Goal: Task Accomplishment & Management: Manage account settings

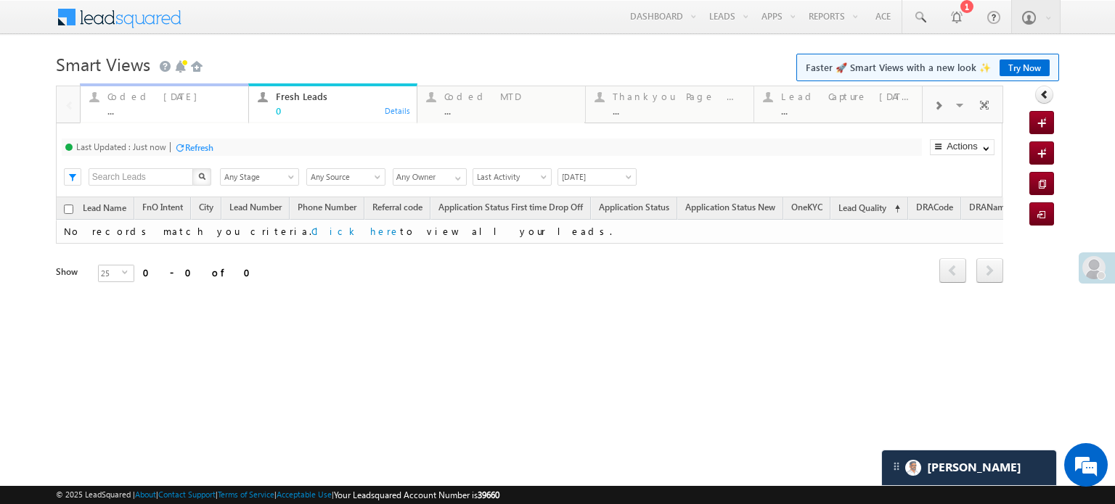
click at [160, 111] on div "..." at bounding box center [173, 110] width 132 height 11
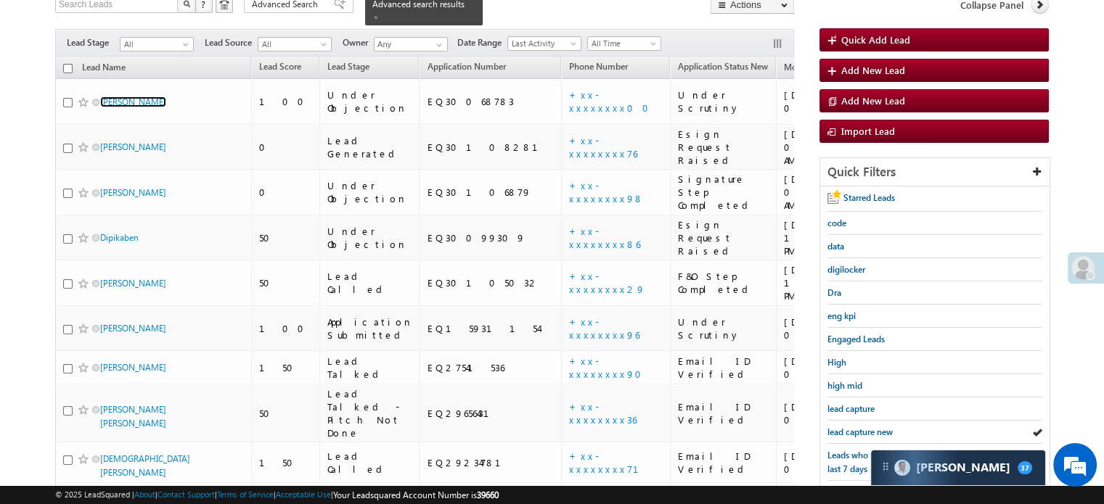
scroll to position [73, 0]
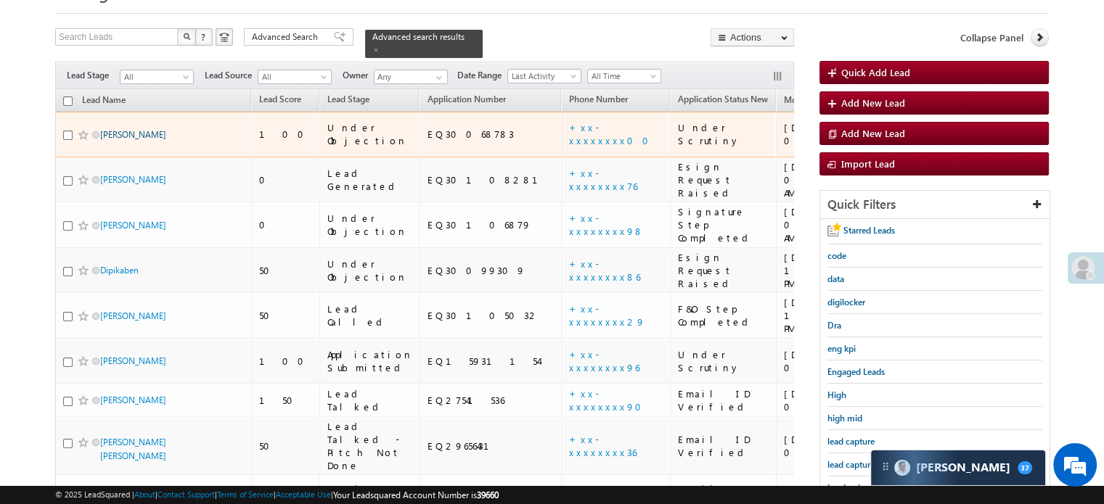
drag, startPoint x: 110, startPoint y: 47, endPoint x: 107, endPoint y: 117, distance: 69.7
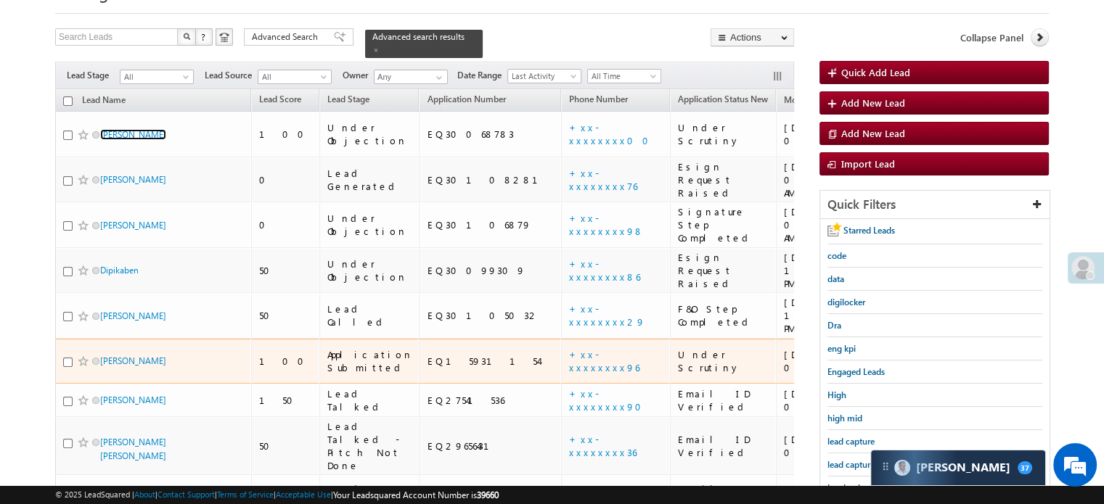
scroll to position [0, 0]
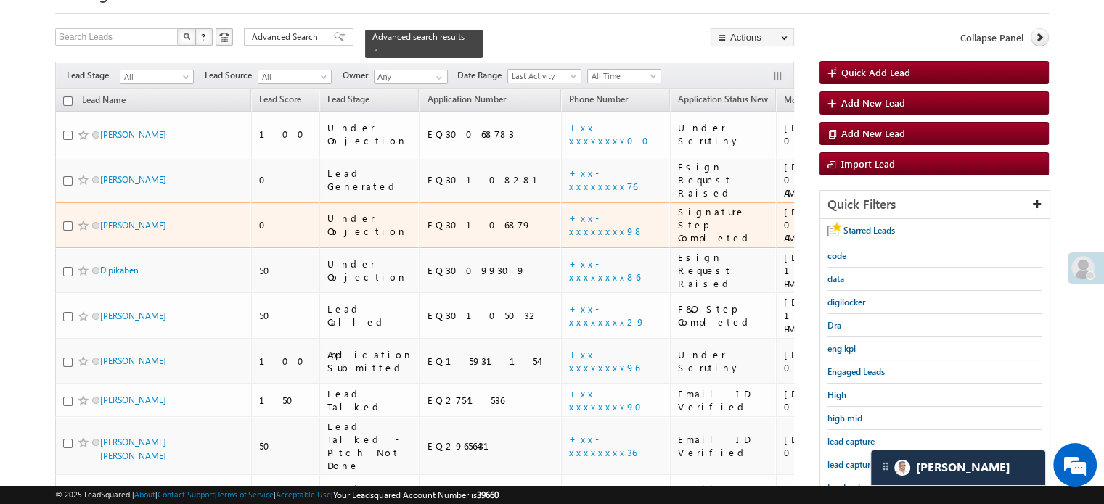
drag, startPoint x: 123, startPoint y: 185, endPoint x: 36, endPoint y: 131, distance: 102.9
click at [36, 131] on body "Menu Priya Rathore priya .rath ore@a ngelb rokin g.com" at bounding box center [552, 375] width 1104 height 896
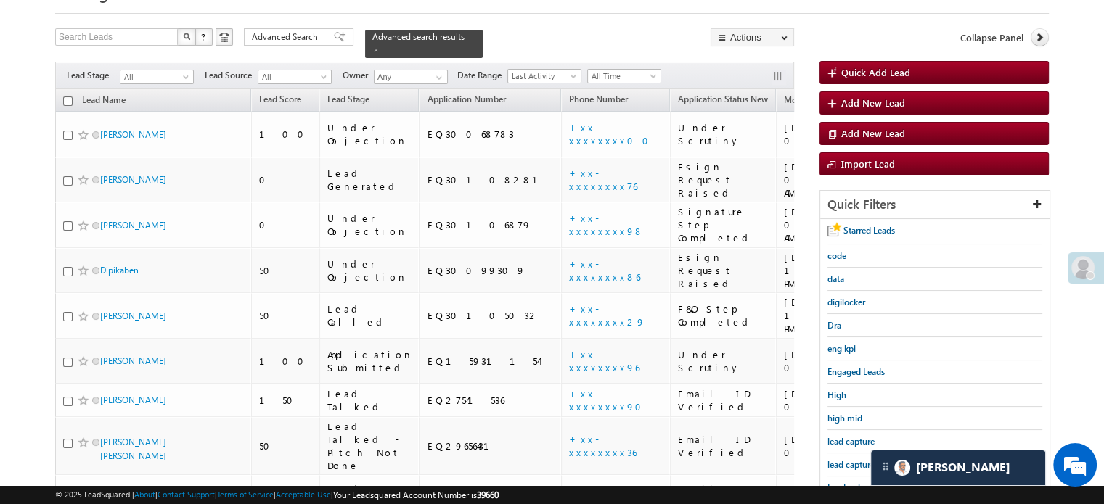
click at [854, 470] on div "lead capture new" at bounding box center [934, 465] width 215 height 23
click at [856, 461] on span "lead capture new" at bounding box center [859, 464] width 65 height 11
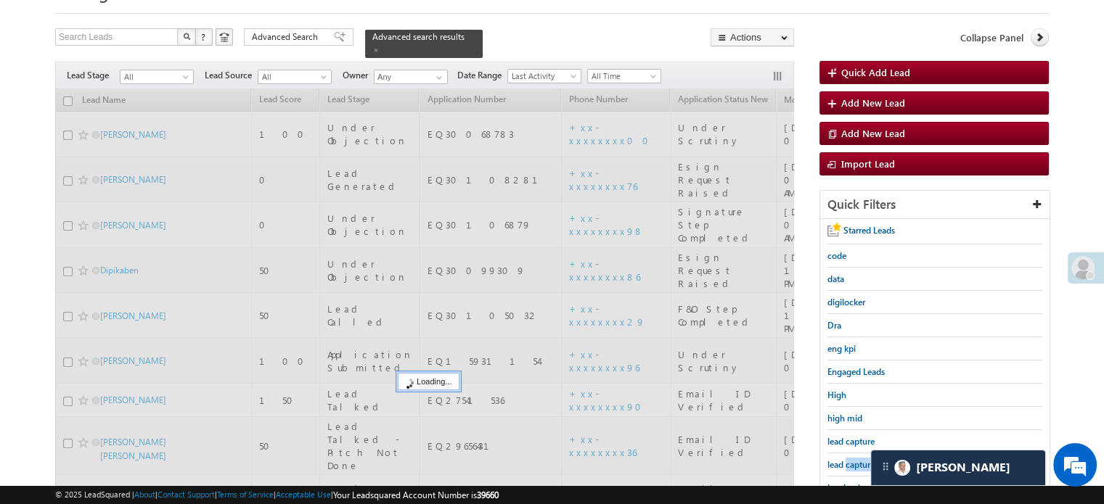
click at [856, 461] on span "lead capture new" at bounding box center [859, 464] width 65 height 11
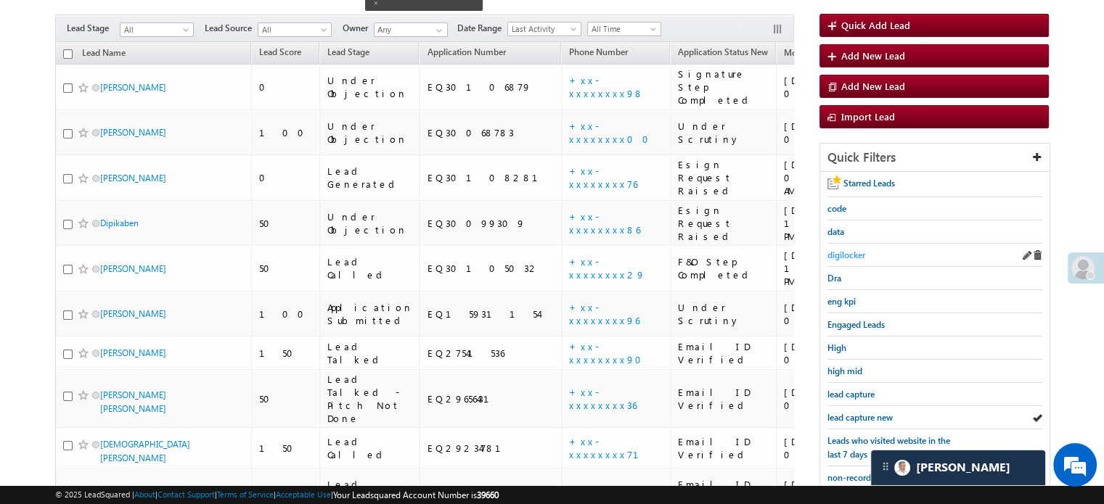
scroll to position [145, 0]
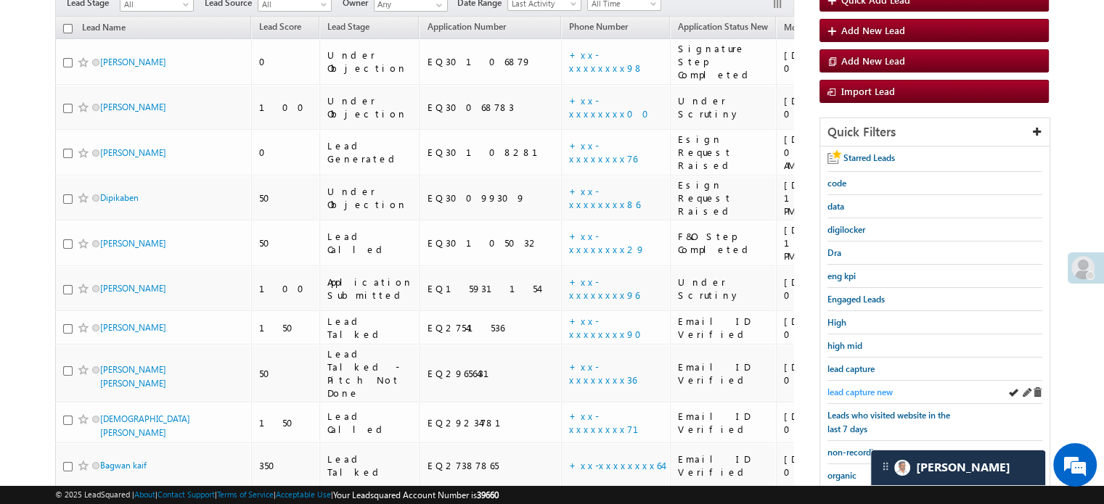
click at [865, 387] on span "lead capture new" at bounding box center [859, 392] width 65 height 11
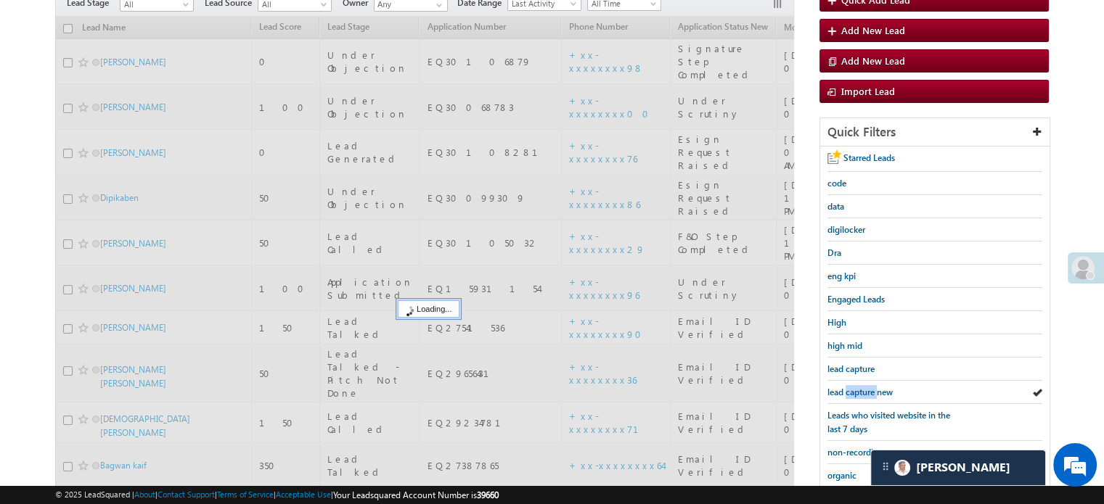
click at [865, 387] on span "lead capture new" at bounding box center [859, 392] width 65 height 11
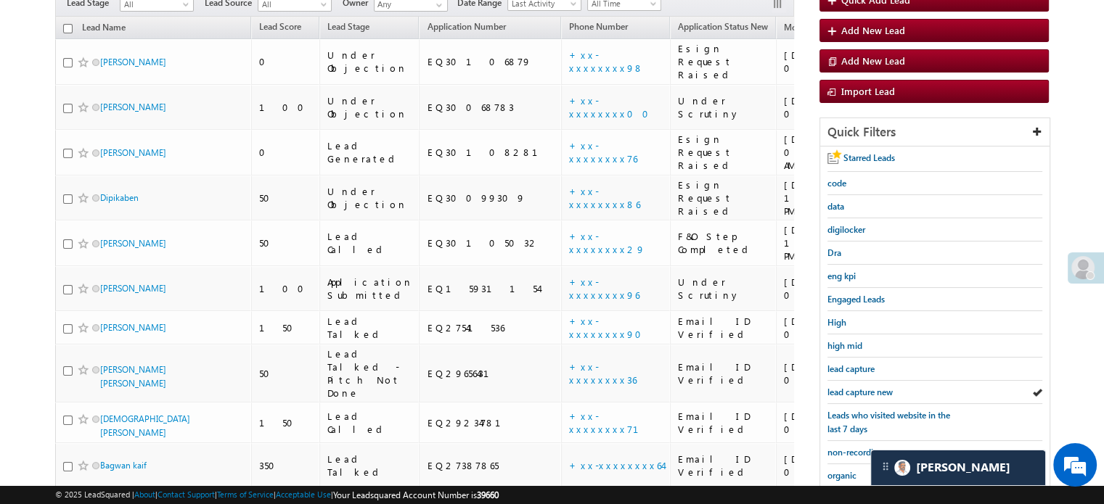
click at [865, 387] on span "lead capture new" at bounding box center [859, 392] width 65 height 11
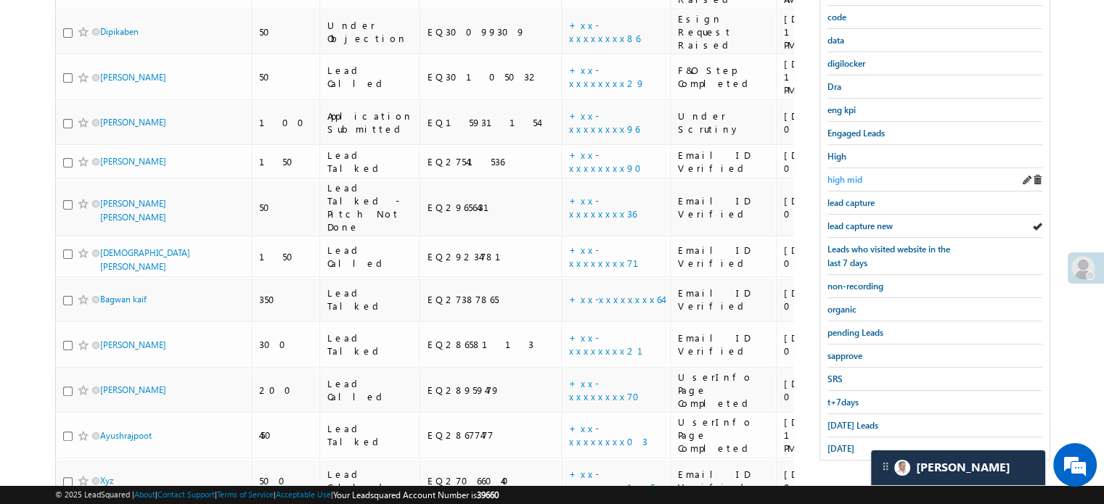
click at [840, 174] on span "high mid" at bounding box center [844, 179] width 35 height 11
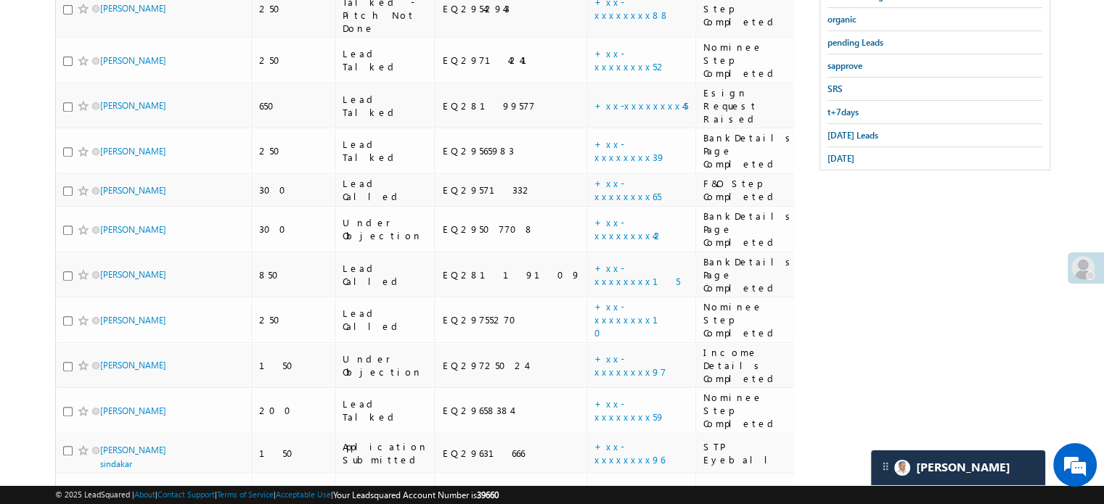
scroll to position [384, 0]
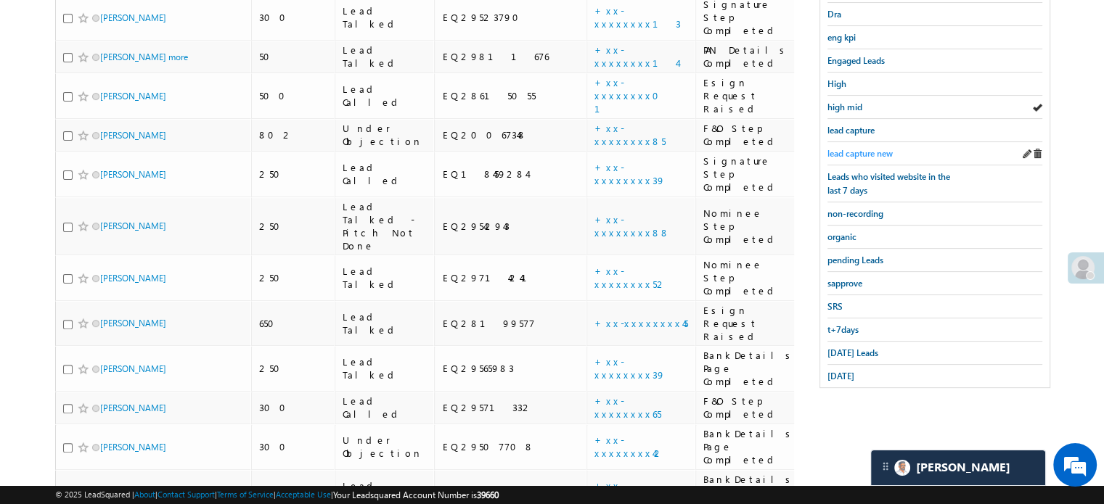
click at [862, 148] on span "lead capture new" at bounding box center [859, 153] width 65 height 11
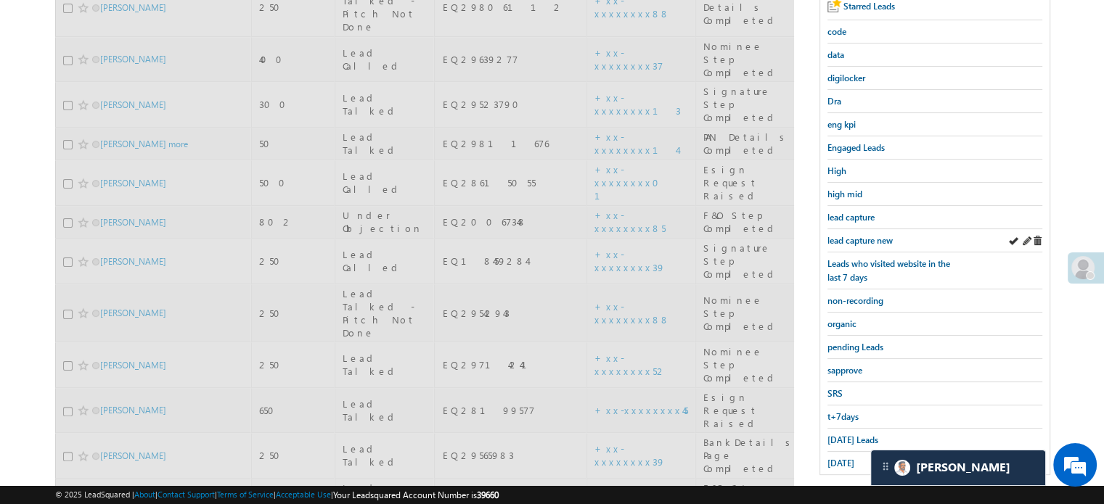
scroll to position [94, 0]
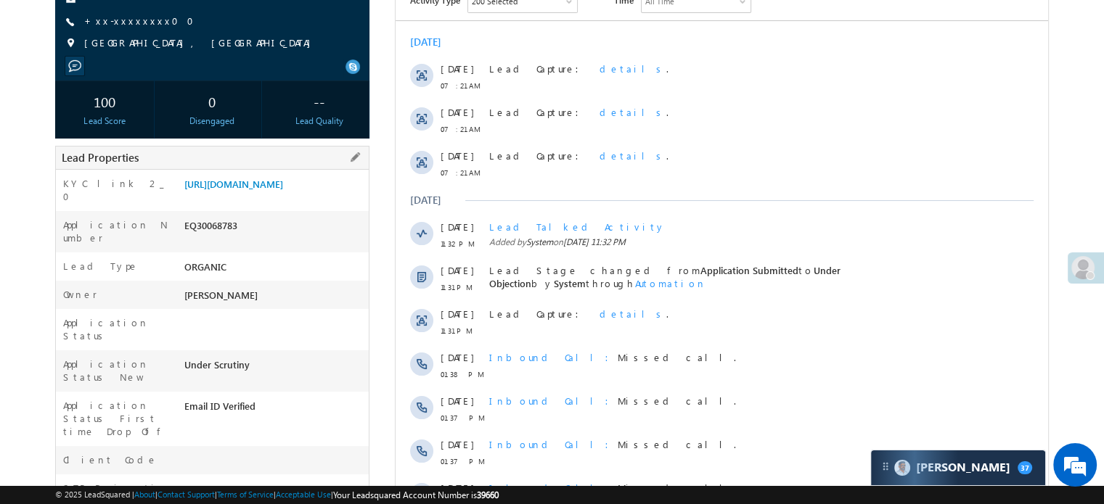
scroll to position [218, 0]
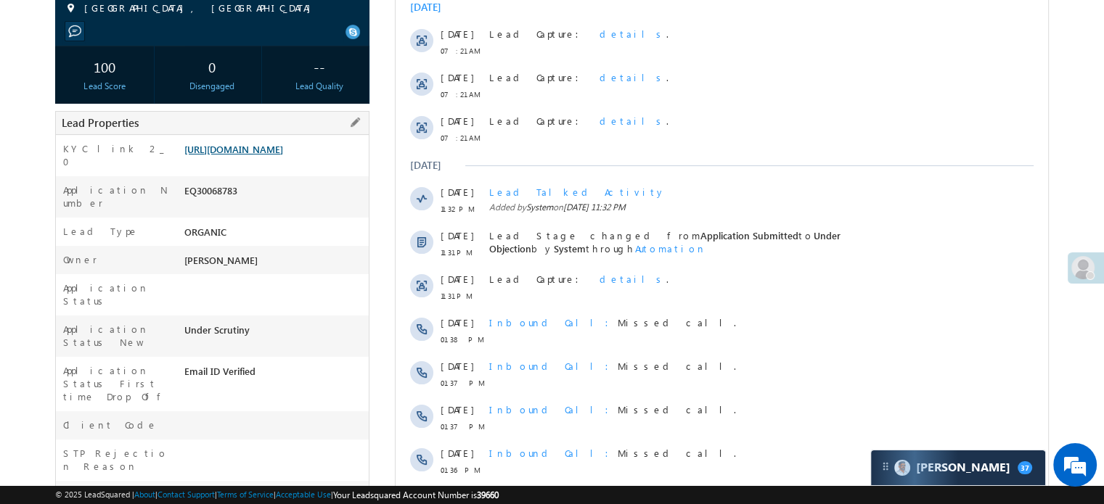
click at [283, 143] on link "https://angelbroking1-pk3em7sa.customui-test.leadsquared.com?leadId=5ef9f2eb-92…" at bounding box center [233, 149] width 99 height 12
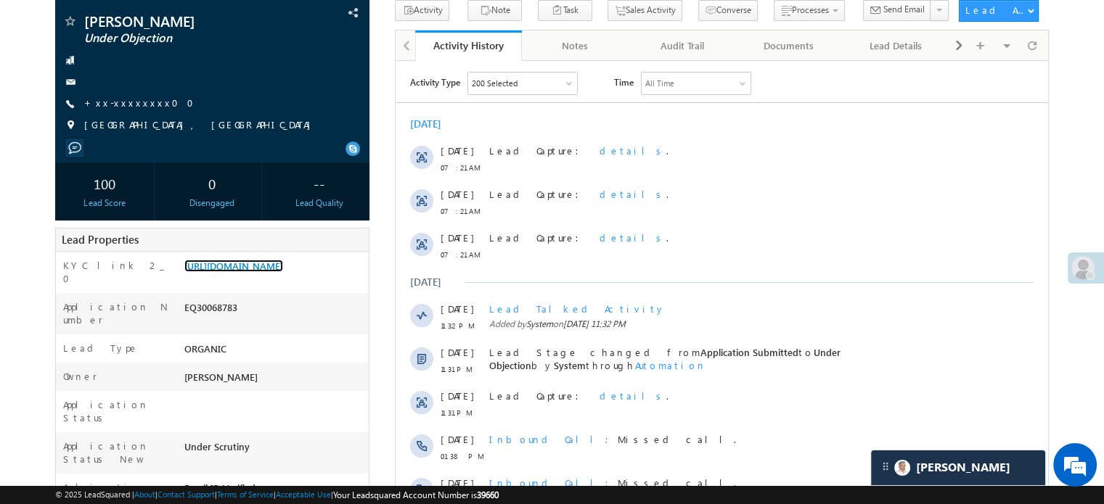
scroll to position [73, 0]
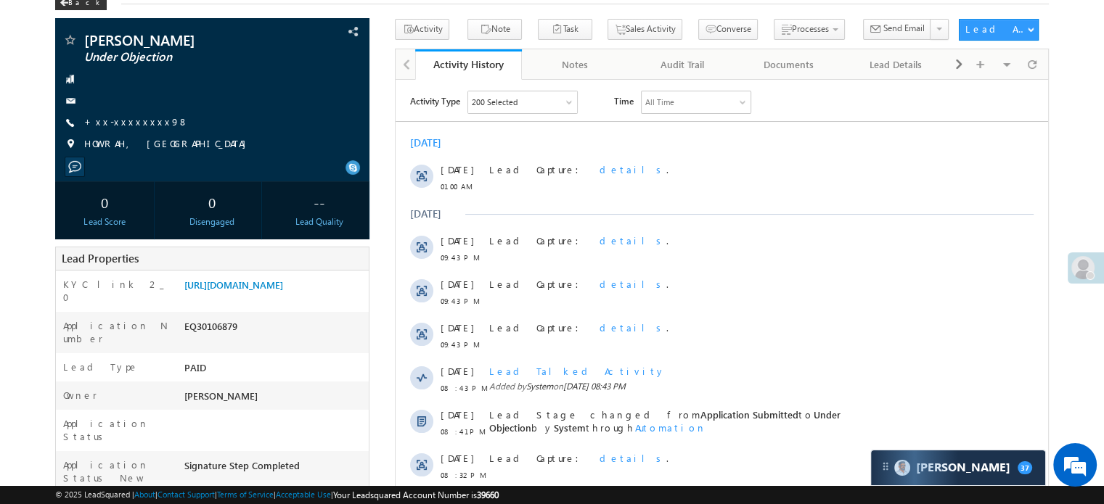
scroll to position [73, 0]
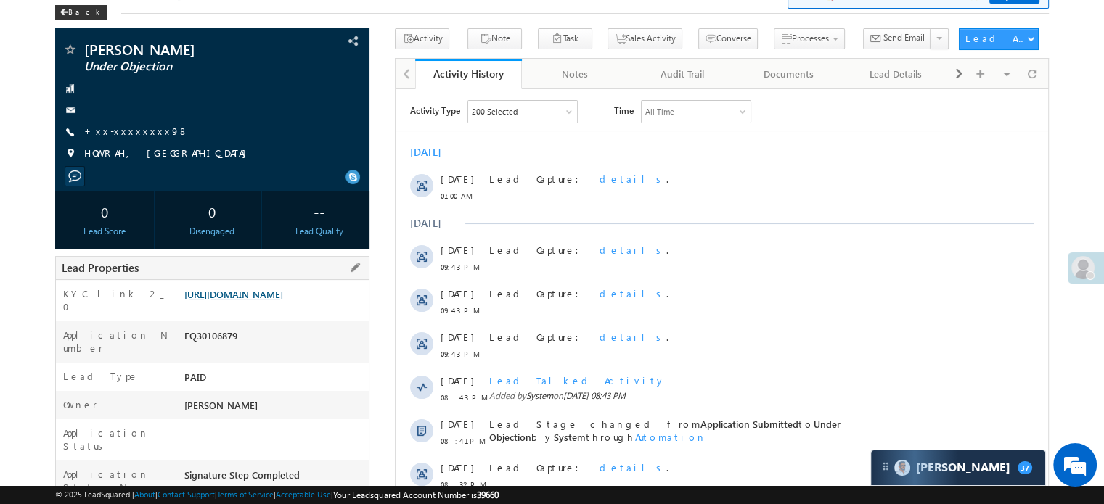
click at [283, 300] on link "[URL][DOMAIN_NAME]" at bounding box center [233, 294] width 99 height 12
